Goal: Task Accomplishment & Management: Complete application form

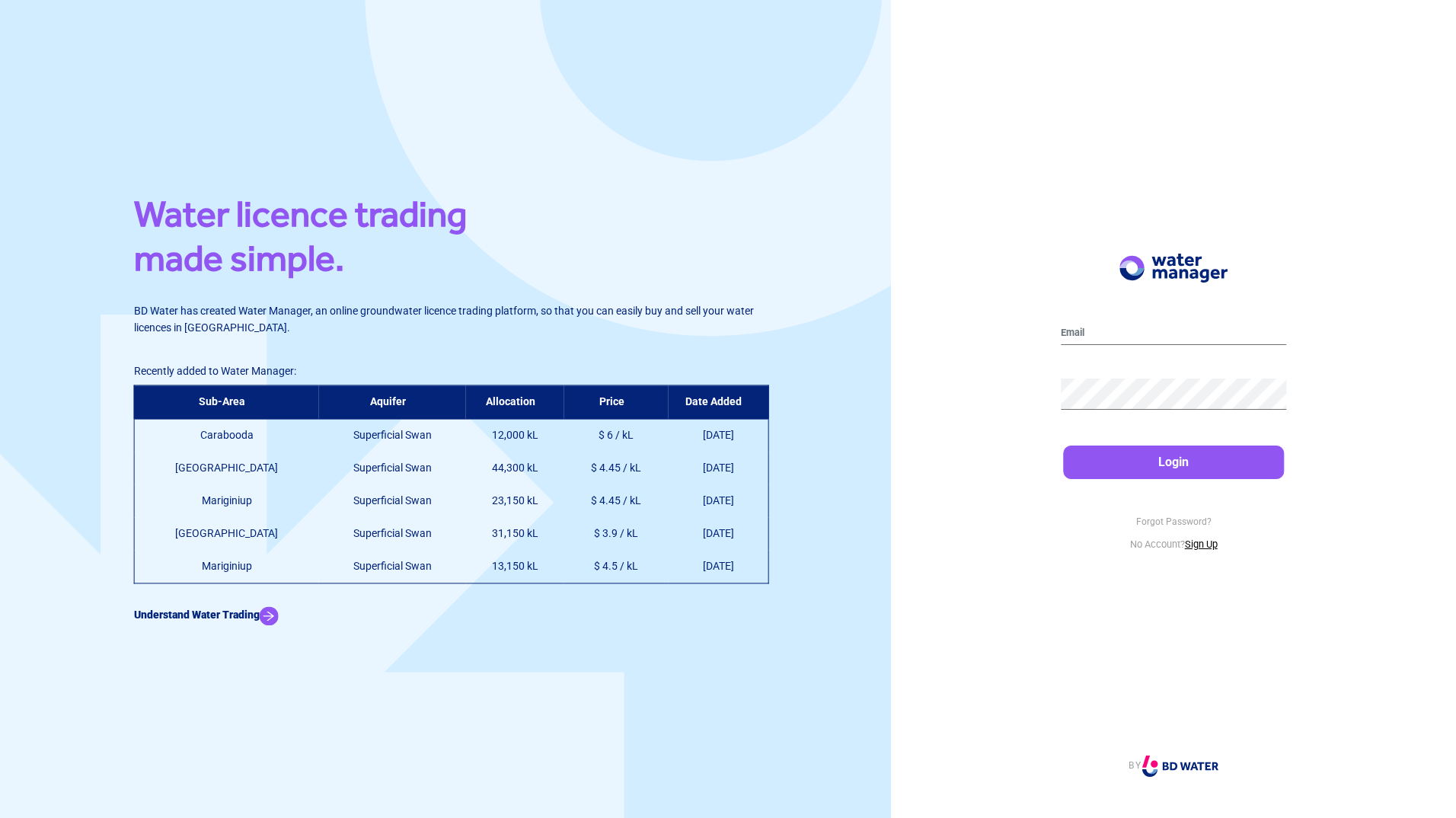
click at [1214, 541] on link "Sign Up" at bounding box center [1201, 544] width 33 height 11
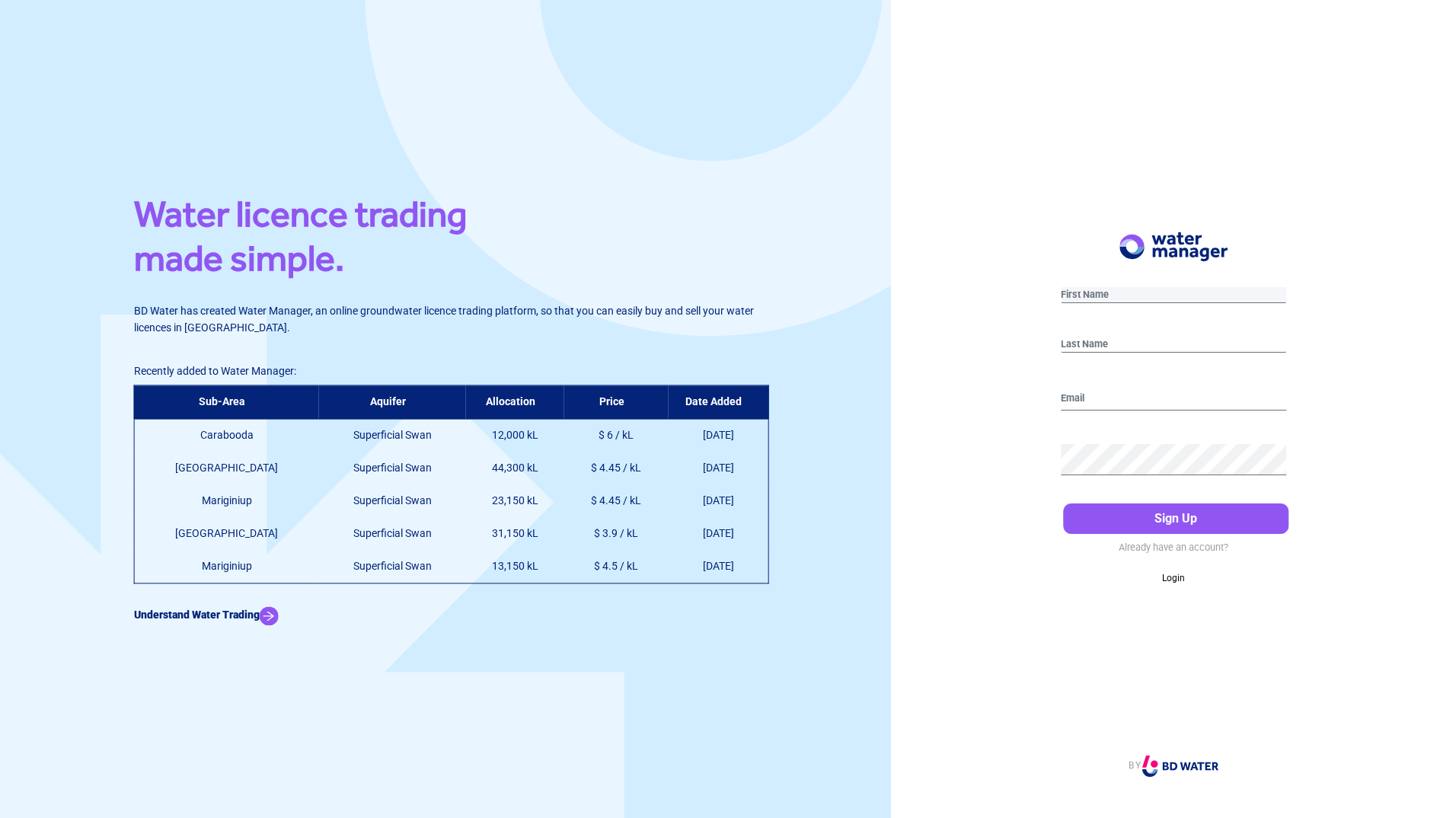
click at [1125, 301] on input "text" at bounding box center [1174, 295] width 226 height 16
type input "Gemma"
type input "Davis"
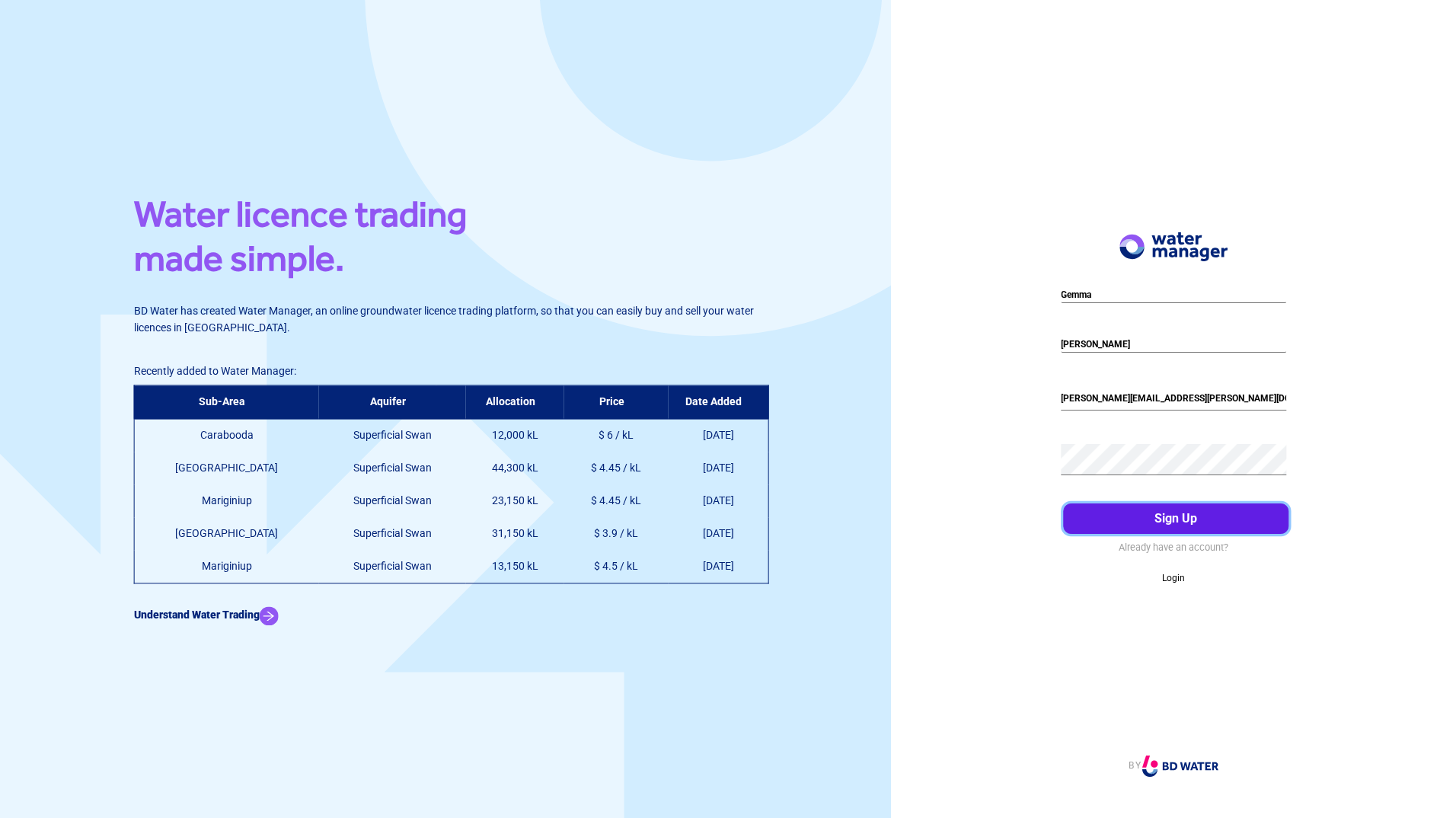
click at [1167, 516] on button "Sign Up" at bounding box center [1176, 519] width 226 height 31
click at [1202, 391] on input "Gemma.Davis@peet.com.au" at bounding box center [1174, 398] width 226 height 24
drag, startPoint x: 1194, startPoint y: 395, endPoint x: 1023, endPoint y: 399, distance: 171.0
click at [1023, 399] on div "Gemma Davis Gemma.Davis@peet.com.au Please enter a valid email address Sign Up …" at bounding box center [1173, 409] width 565 height 818
type input "G"
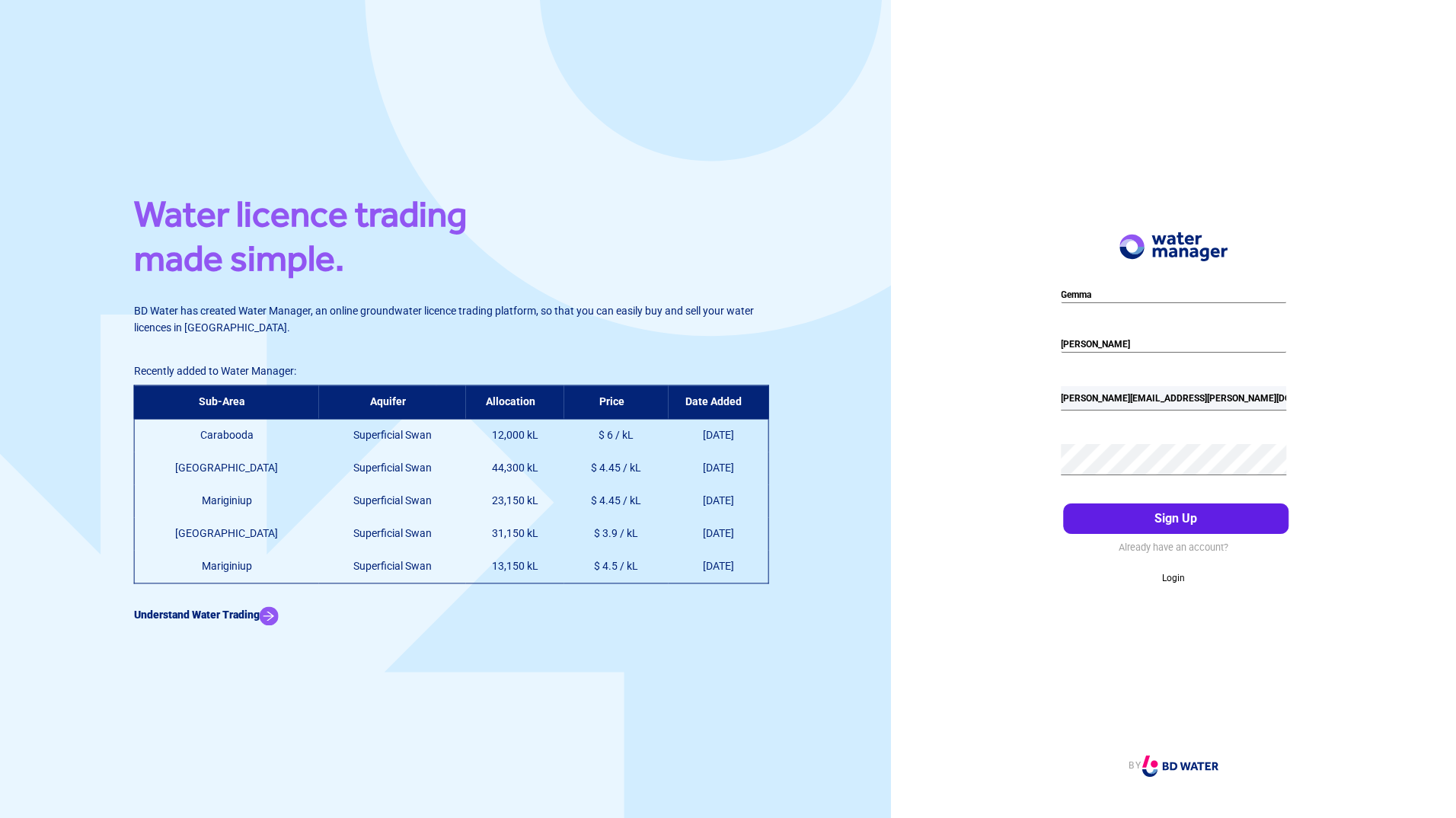
type input "gemma.davis@peet.com.au"
click at [1168, 517] on button "Sign Up" at bounding box center [1176, 519] width 226 height 31
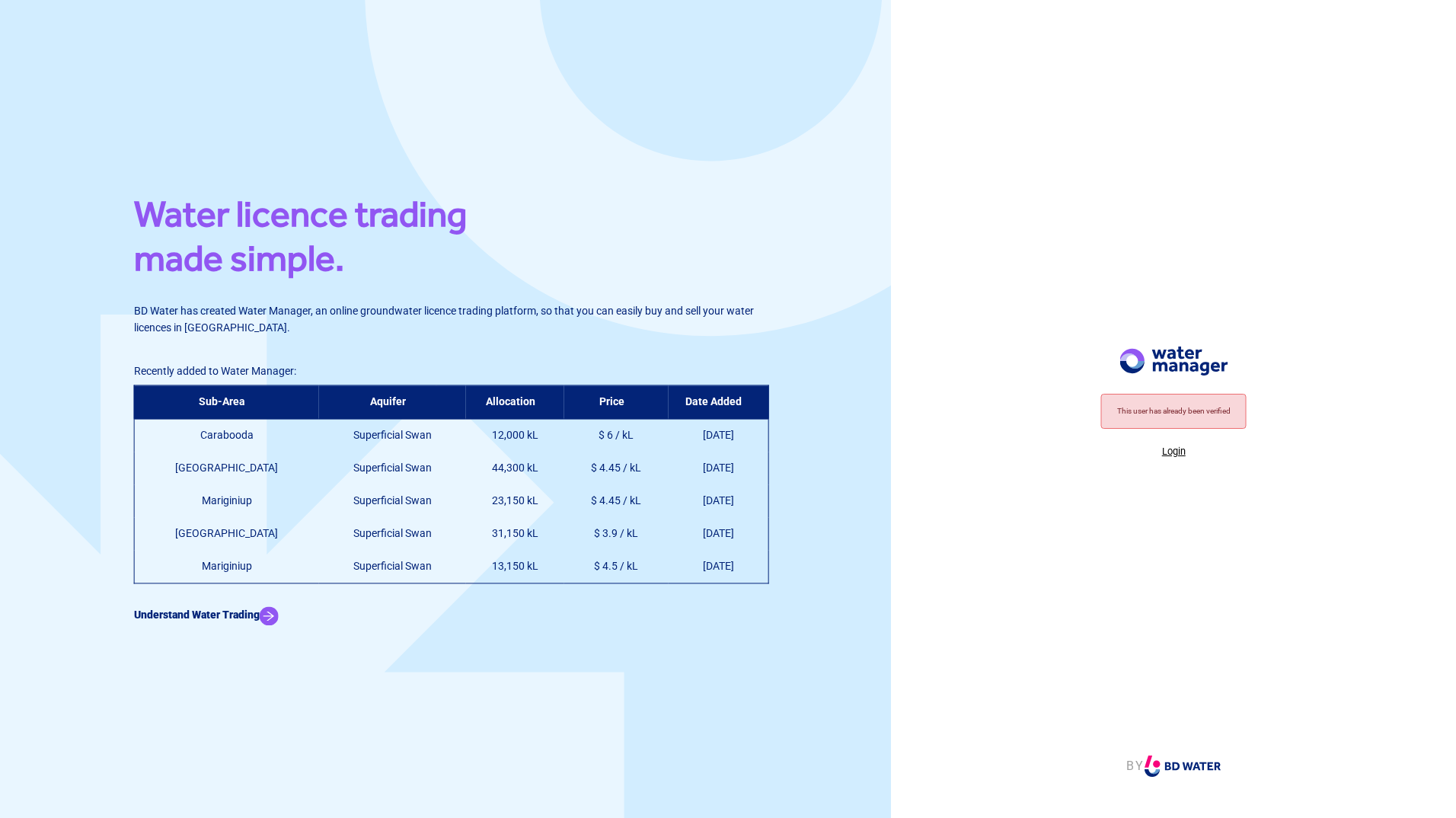
click at [1176, 446] on p "Login" at bounding box center [1174, 451] width 146 height 15
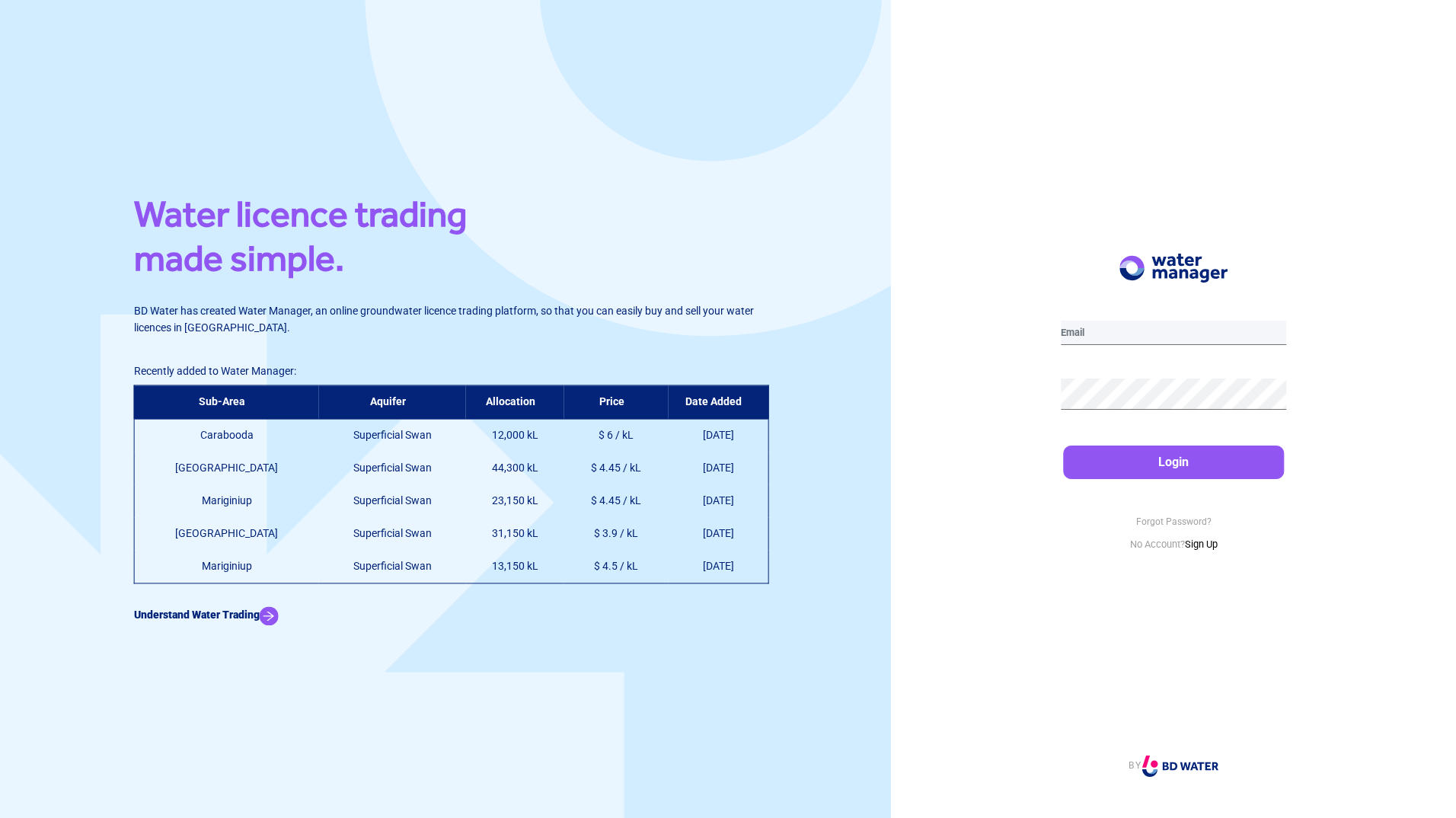
type input "[PERSON_NAME][EMAIL_ADDRESS][PERSON_NAME][DOMAIN_NAME]"
click at [1179, 474] on button "Login" at bounding box center [1174, 462] width 222 height 33
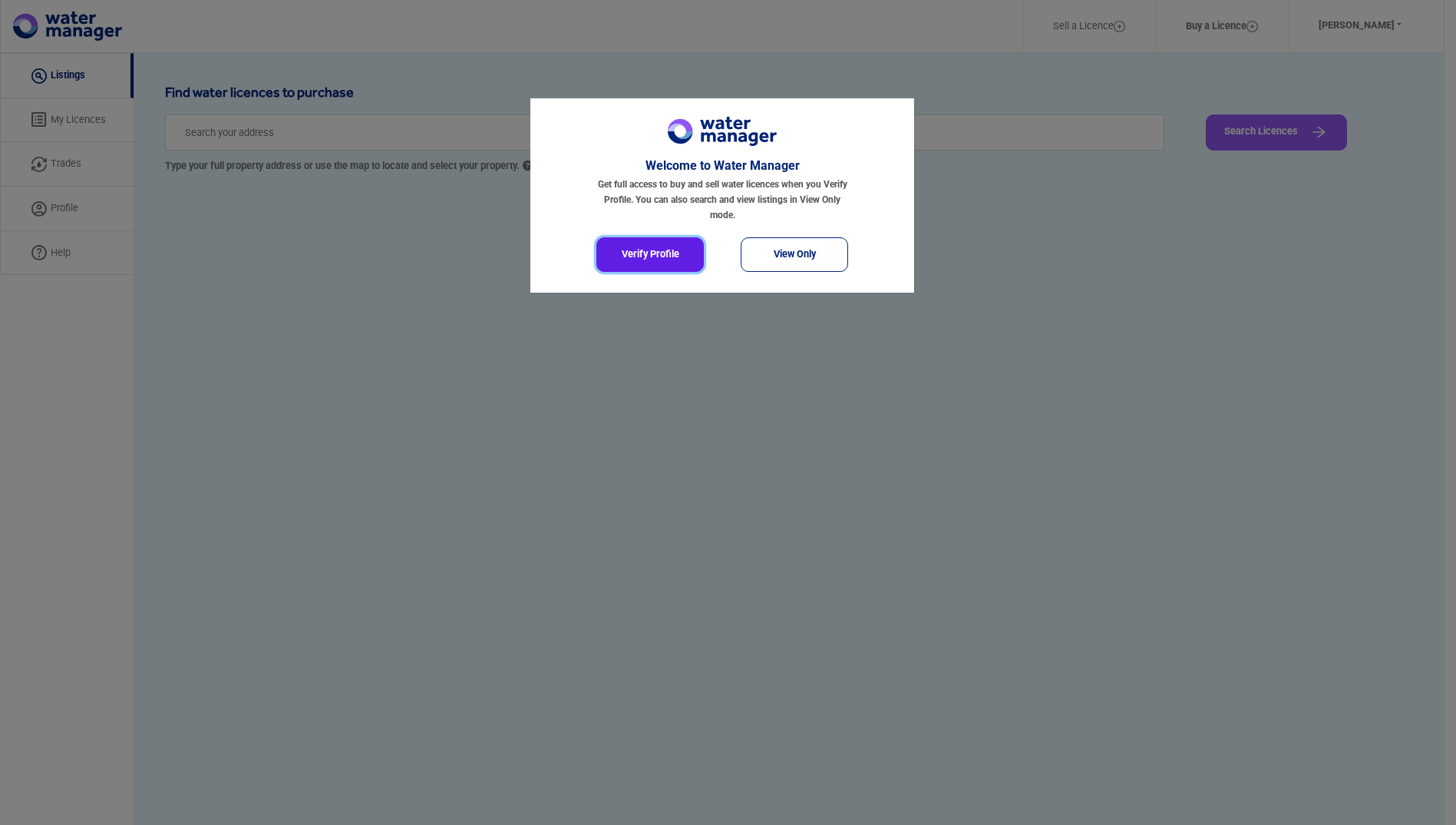
click at [634, 254] on button "Verify Profile" at bounding box center [650, 254] width 108 height 34
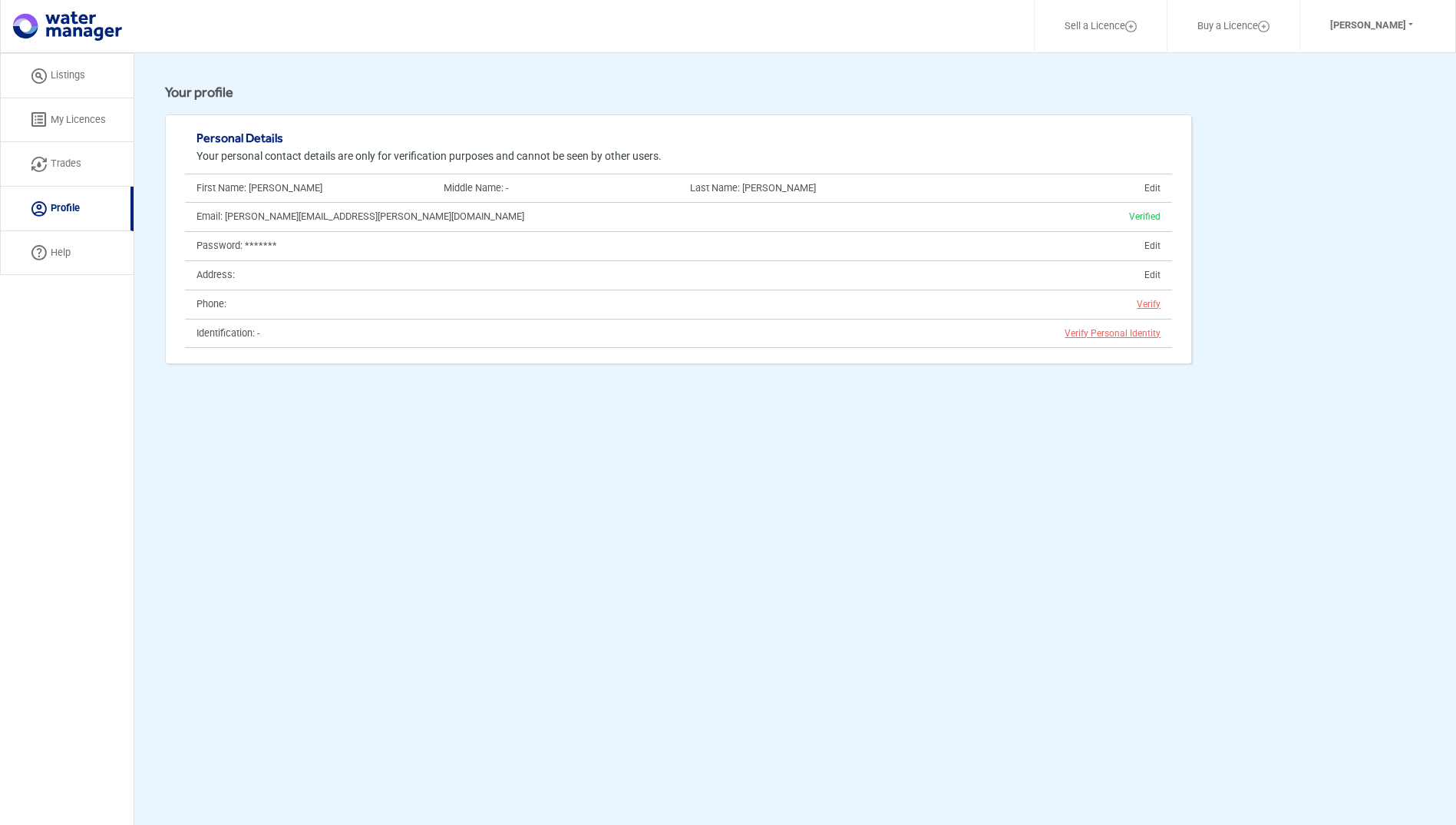
click at [1149, 302] on span "Verify" at bounding box center [1142, 303] width 35 height 11
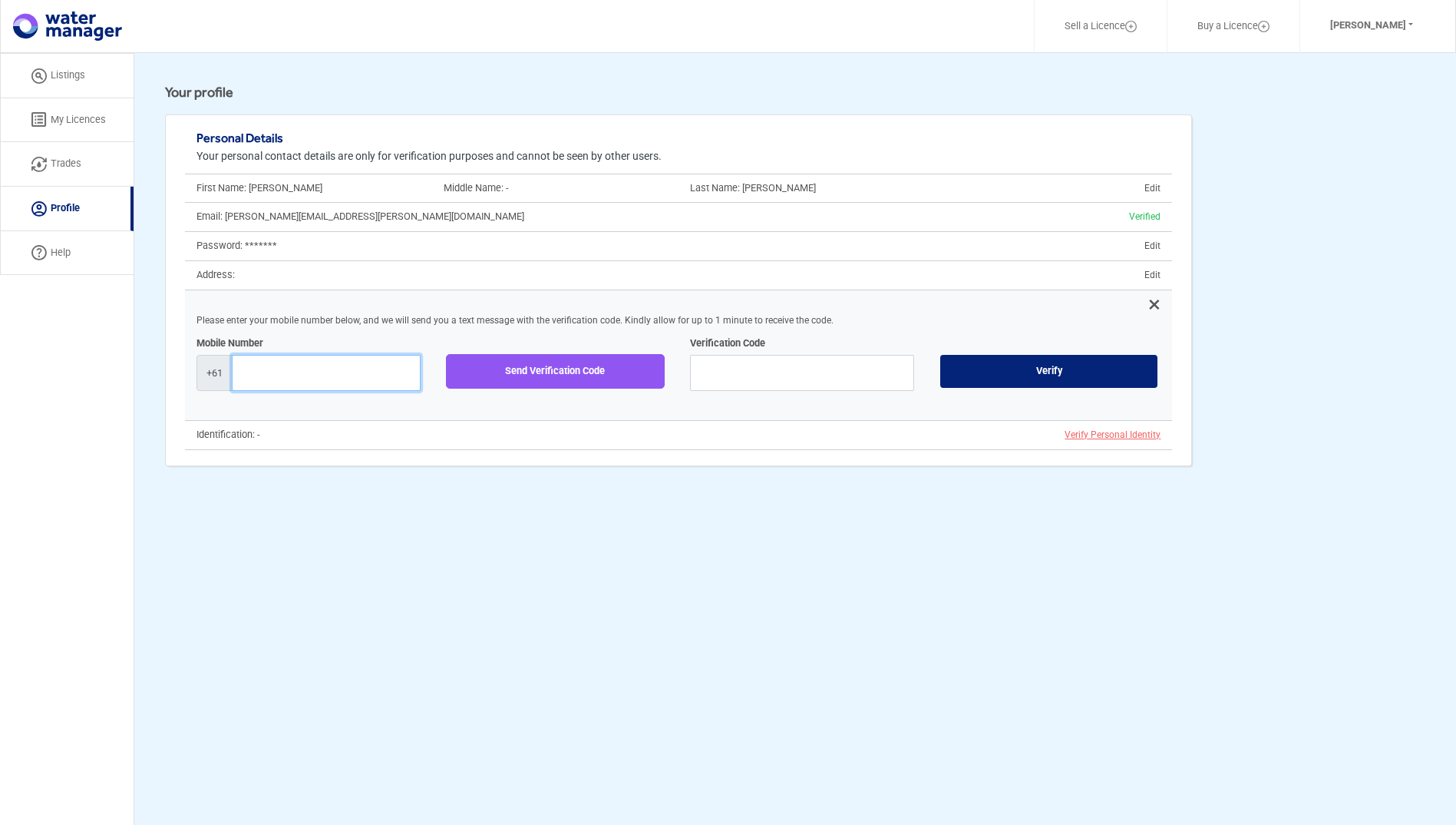
click at [398, 380] on input "text" at bounding box center [326, 373] width 189 height 36
type input "418904483"
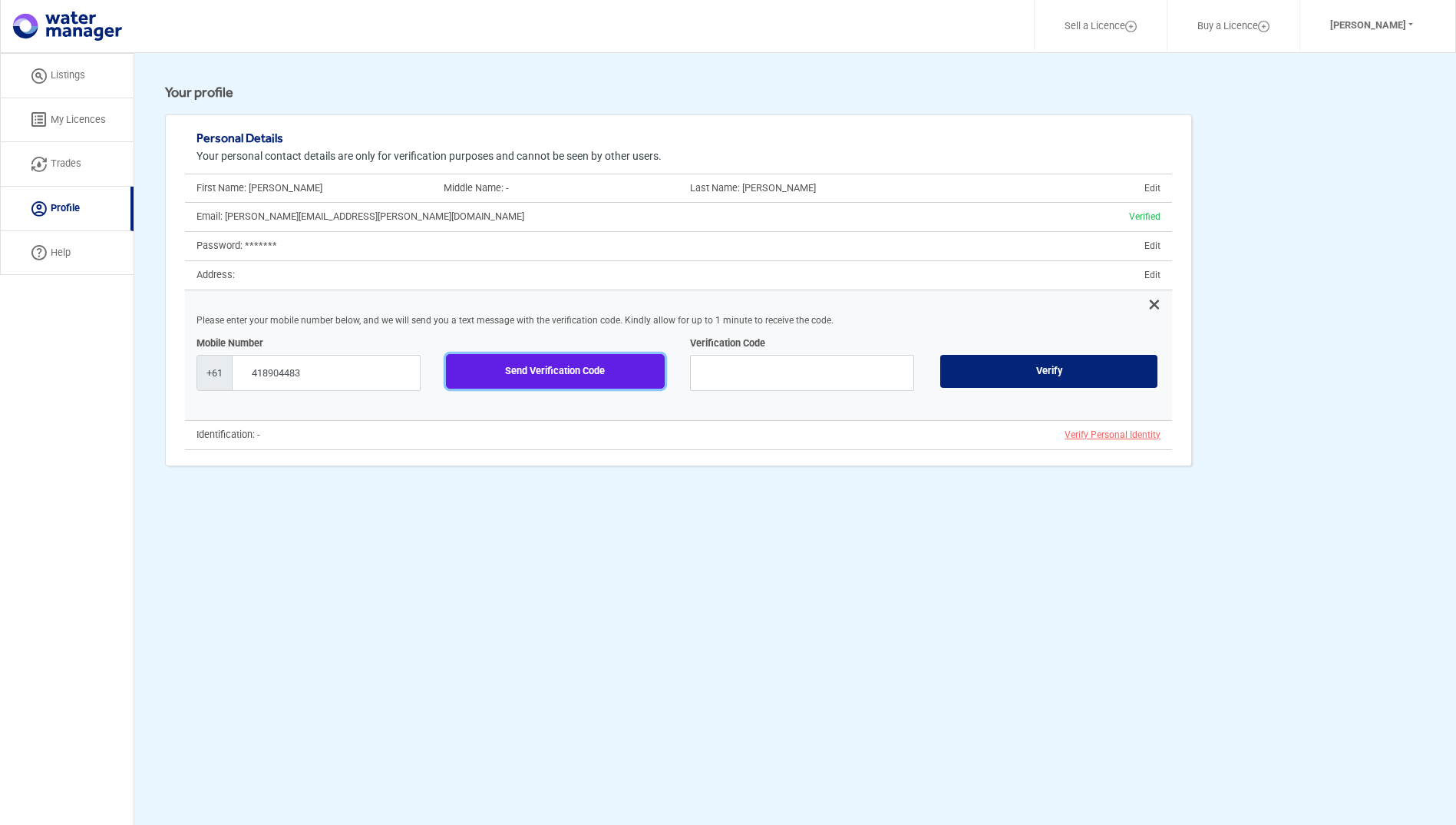
click at [515, 373] on button "Send Verification Code" at bounding box center [555, 371] width 219 height 34
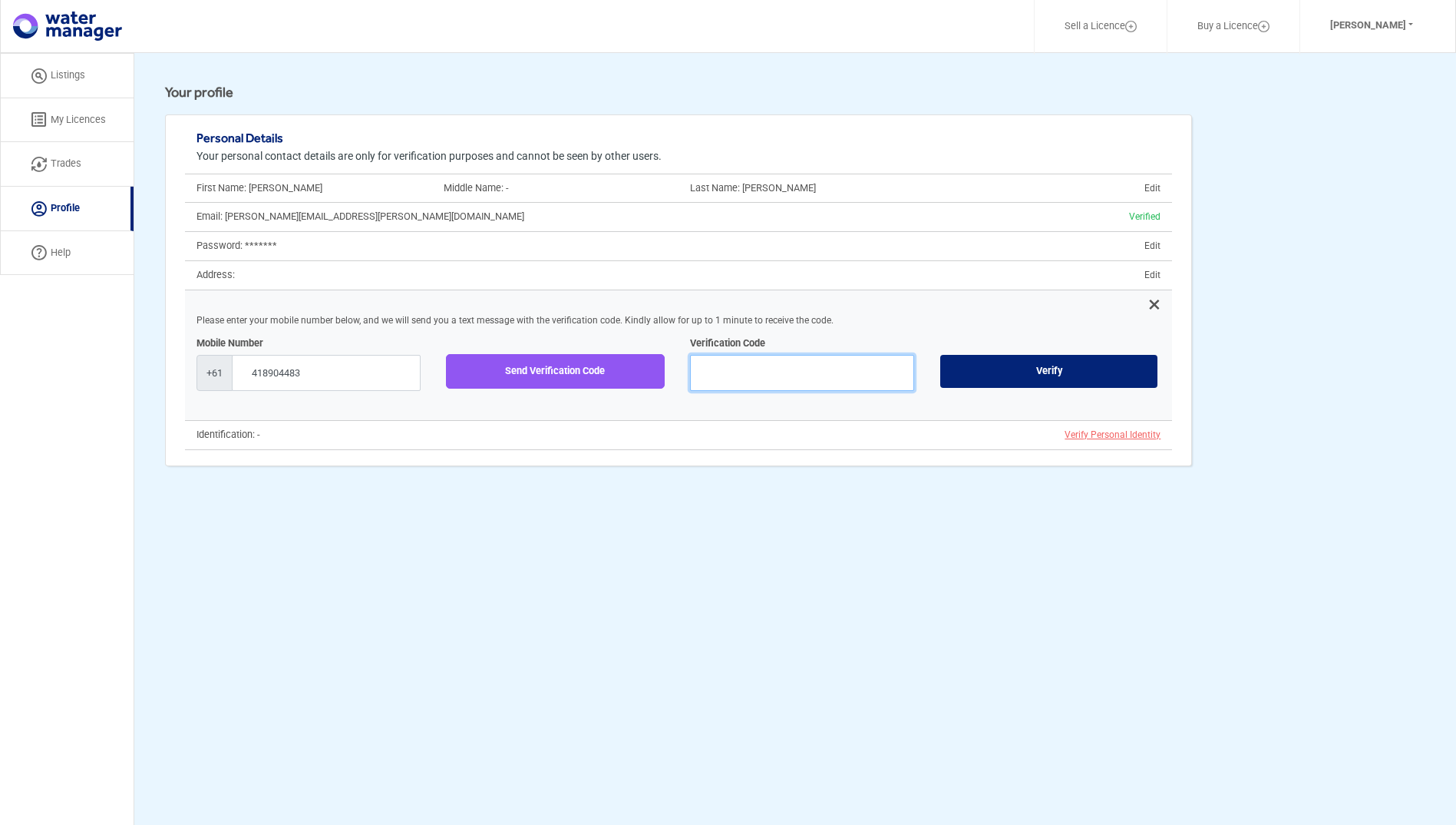
click at [774, 380] on input "text" at bounding box center [802, 373] width 224 height 36
type input "916983"
click at [1021, 372] on button "Verify" at bounding box center [1049, 371] width 219 height 34
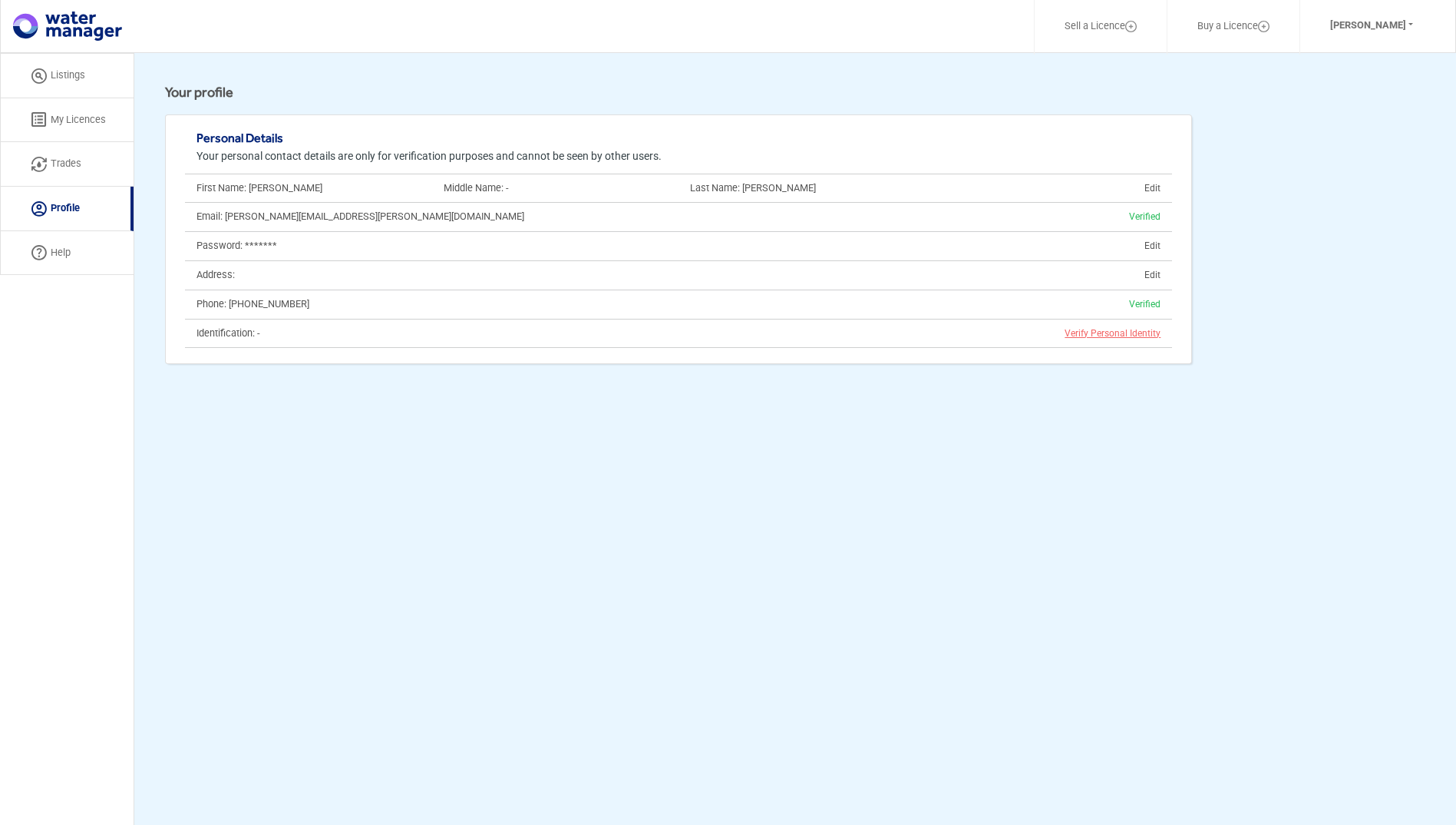
click at [77, 110] on link "My Licences" at bounding box center [67, 121] width 134 height 45
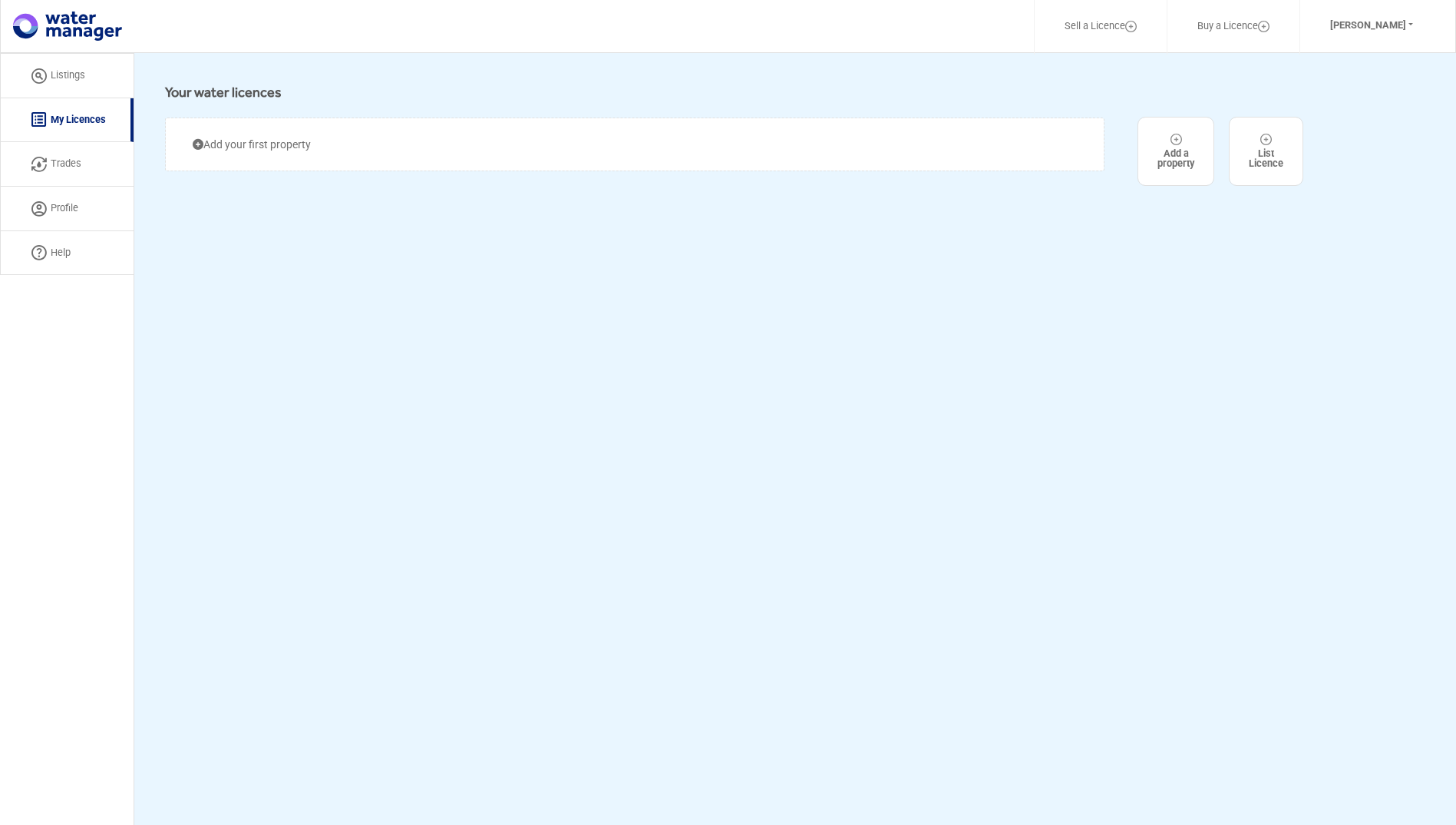
click at [75, 74] on link "Listings" at bounding box center [67, 76] width 134 height 46
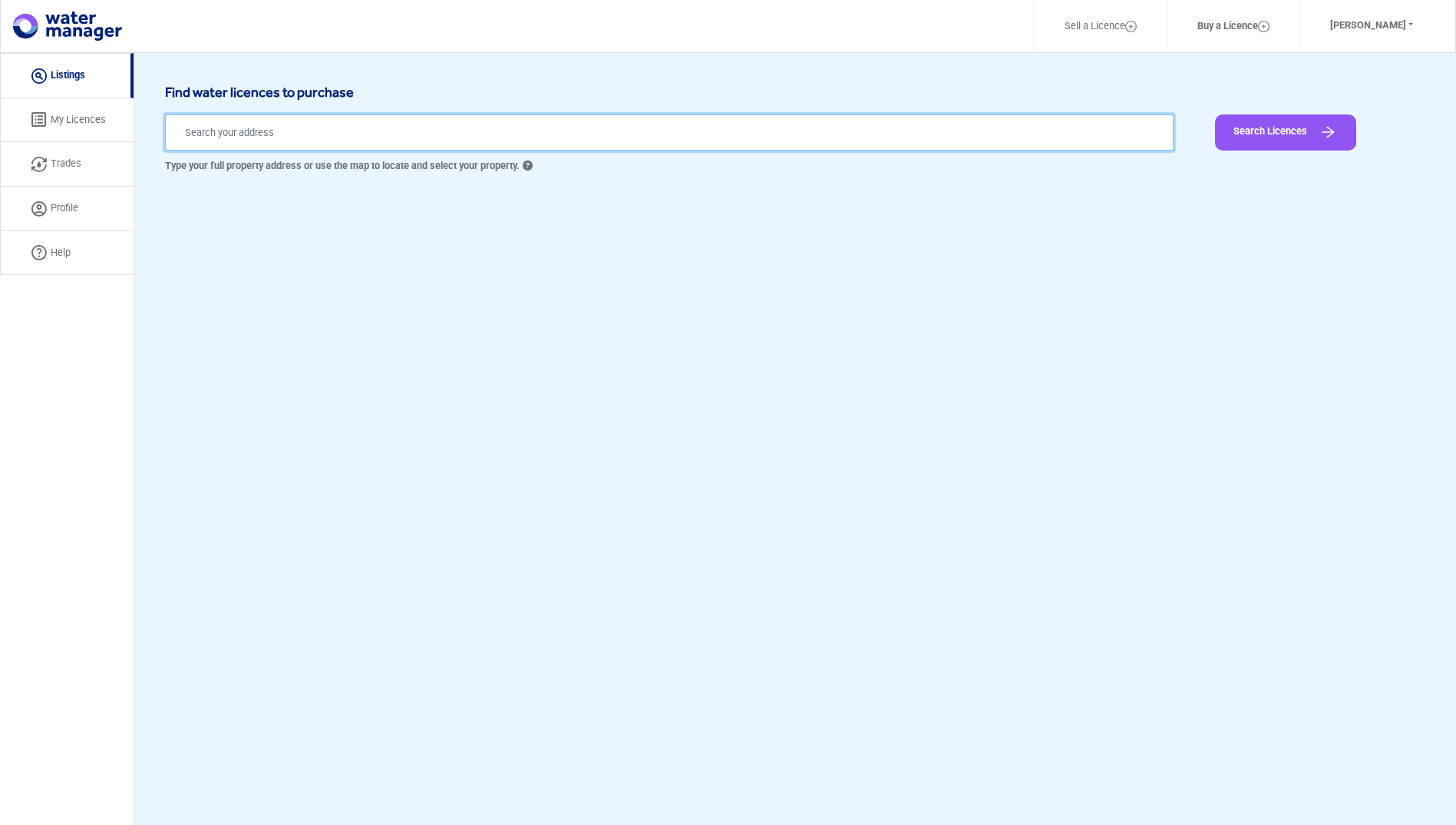
click at [333, 130] on input "text" at bounding box center [670, 132] width 1009 height 36
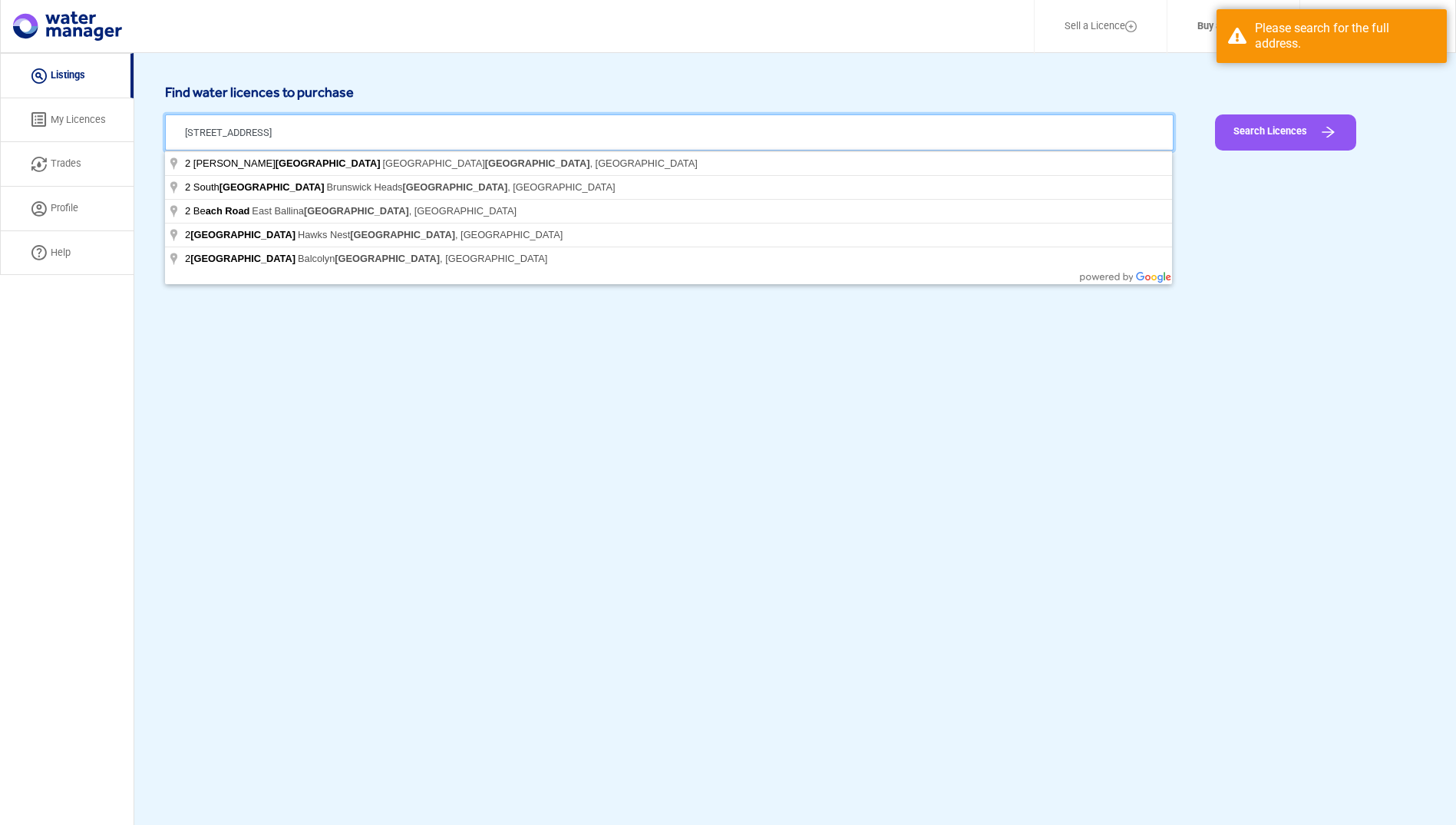
type input "[STREET_ADDRESS]"
click at [1215, 114] on button "Search Licences" at bounding box center [1285, 132] width 141 height 36
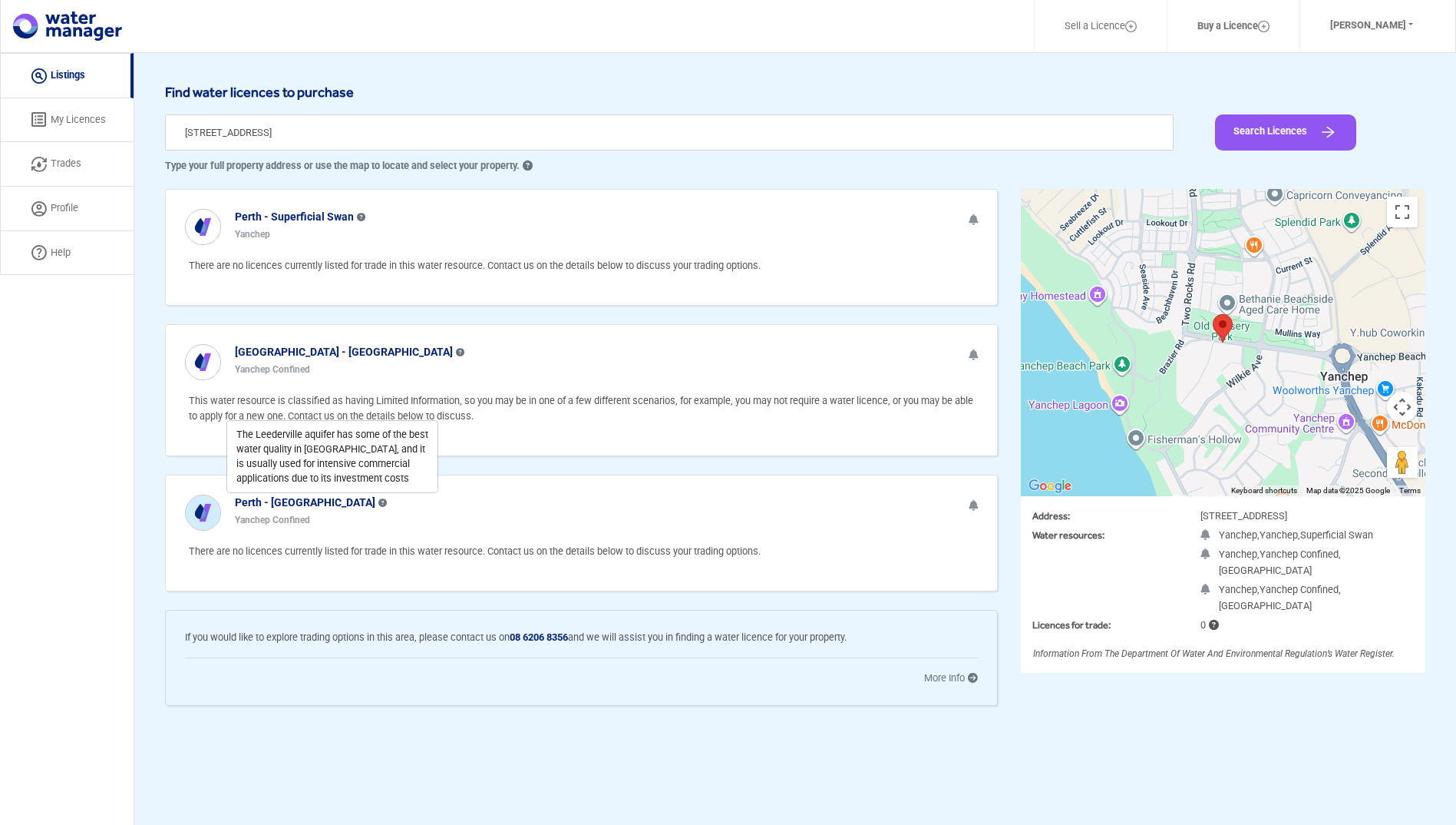
click at [746, 269] on p "There are no licences currently listed for trade in this water resource. Contac…" at bounding box center [583, 265] width 789 height 15
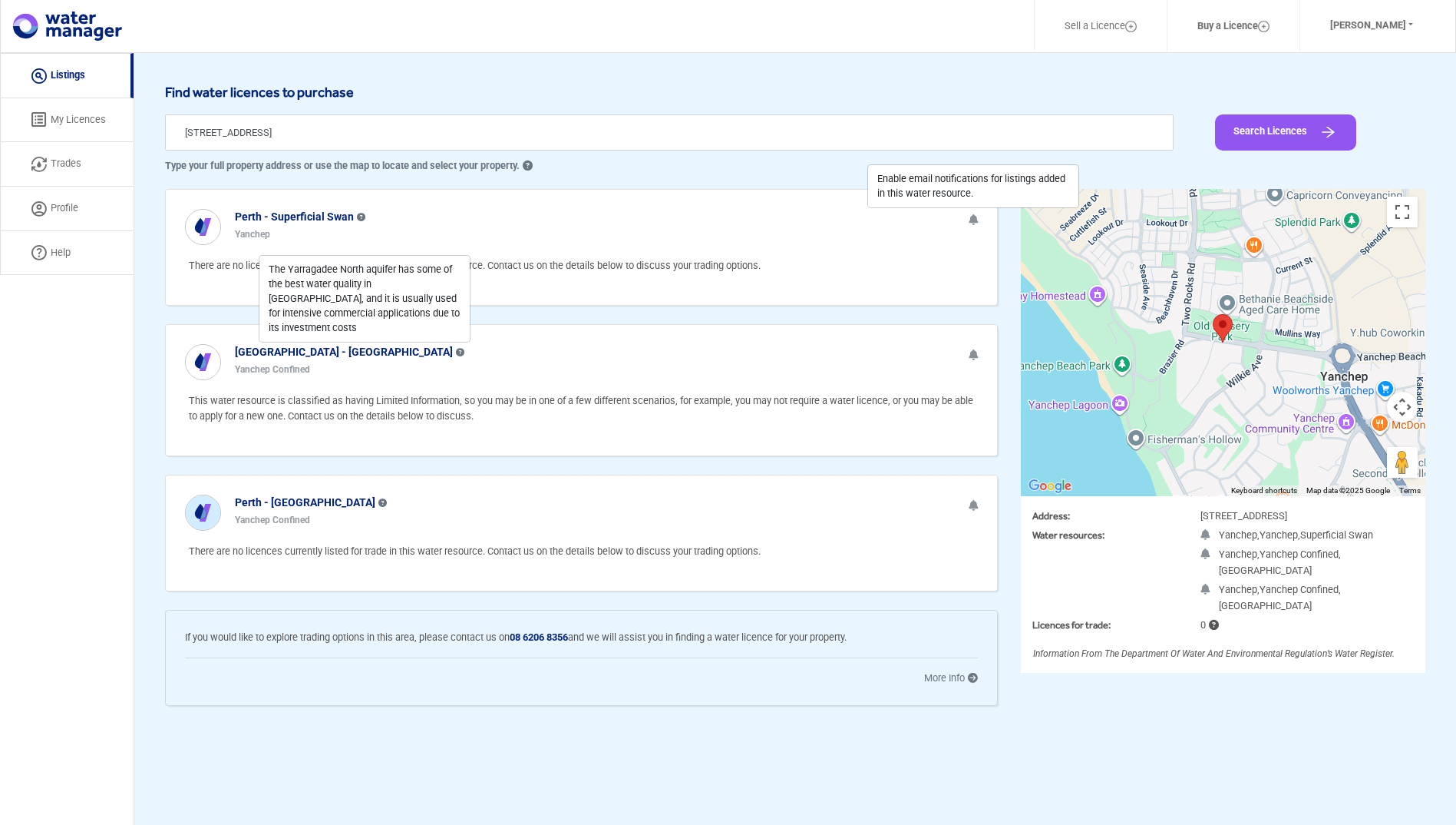
click at [970, 221] on icon at bounding box center [973, 219] width 9 height 11
